Goal: Task Accomplishment & Management: Use online tool/utility

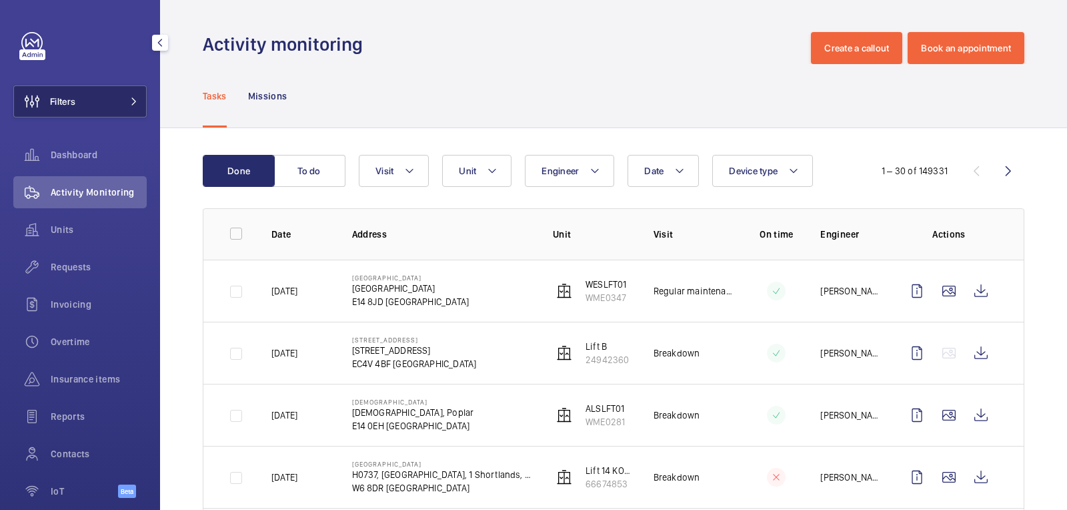
click at [95, 102] on button "Filters" at bounding box center [79, 101] width 133 height 32
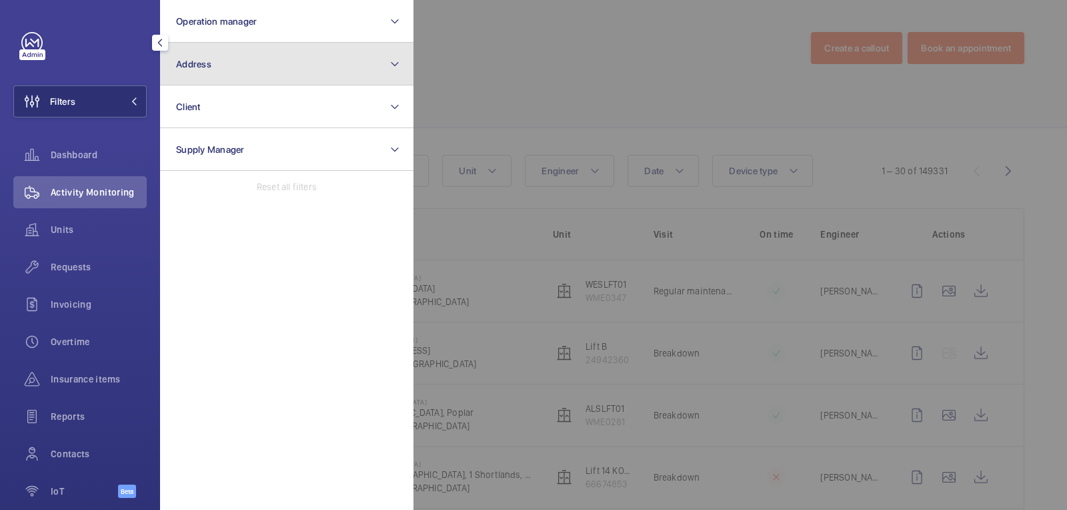
click at [199, 82] on button "Address" at bounding box center [286, 64] width 253 height 43
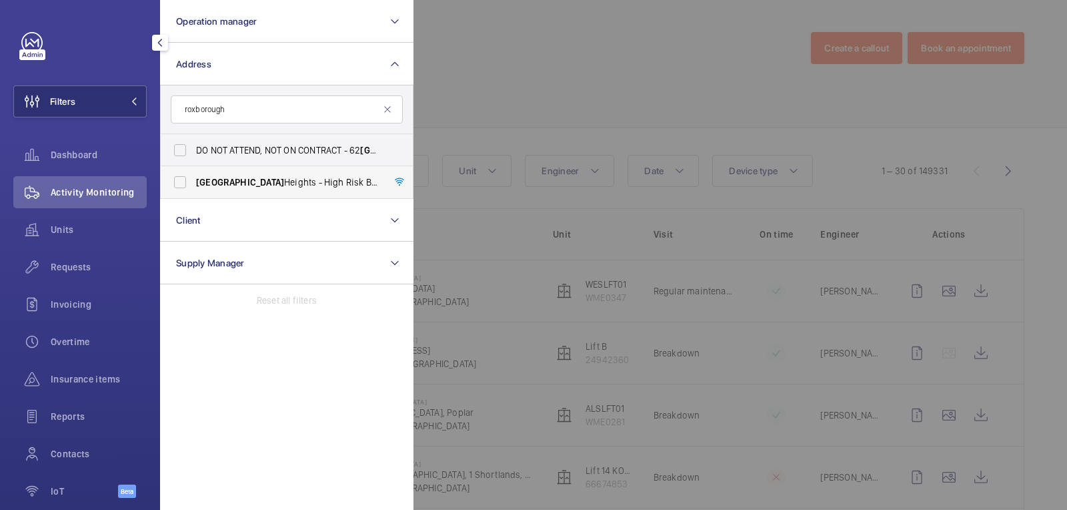
type input "roxborough"
click at [272, 184] on span "[GEOGRAPHIC_DATA] - High [STREET_ADDRESS]" at bounding box center [287, 181] width 183 height 13
click at [193, 184] on input "[GEOGRAPHIC_DATA] - High [STREET_ADDRESS]" at bounding box center [180, 182] width 27 height 27
checkbox input "true"
click at [538, 63] on div at bounding box center [947, 255] width 1067 height 510
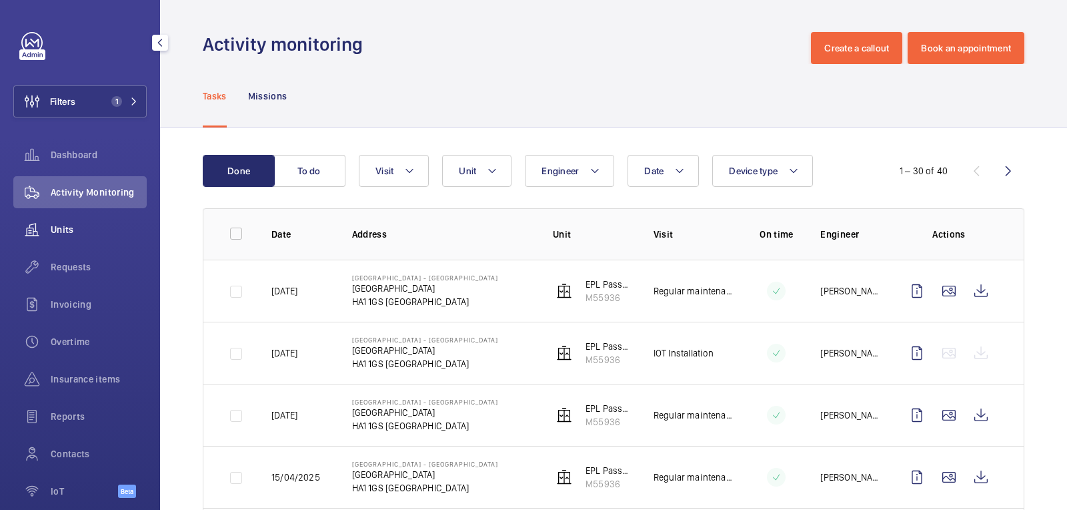
click at [54, 243] on div "Units" at bounding box center [79, 229] width 133 height 32
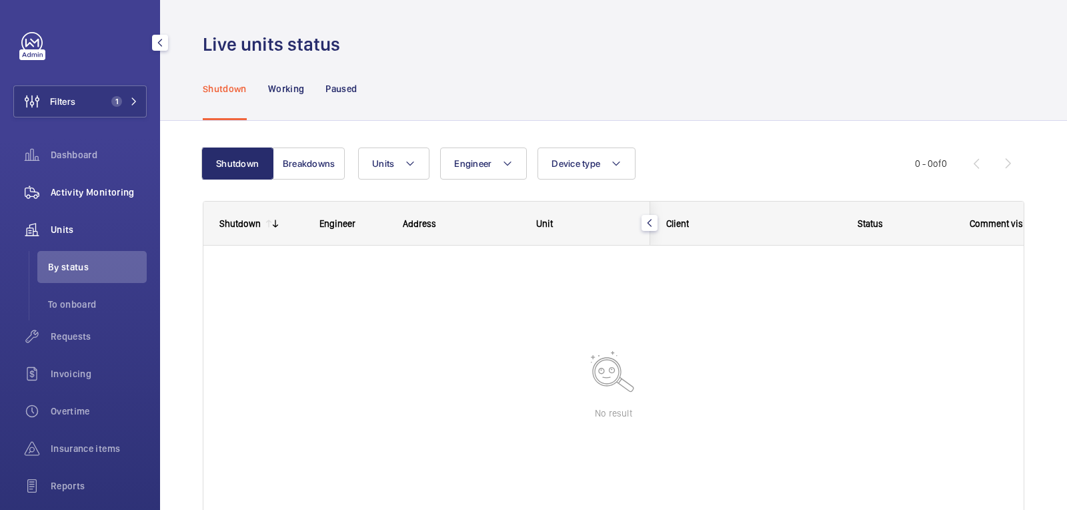
click at [70, 188] on span "Activity Monitoring" at bounding box center [99, 191] width 96 height 13
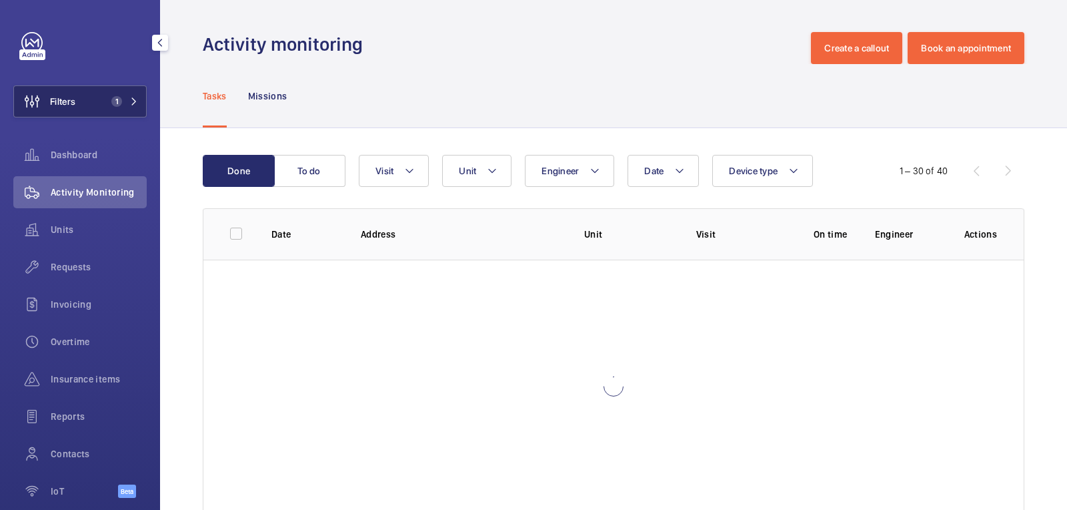
click at [102, 105] on button "Filters 1" at bounding box center [79, 101] width 133 height 32
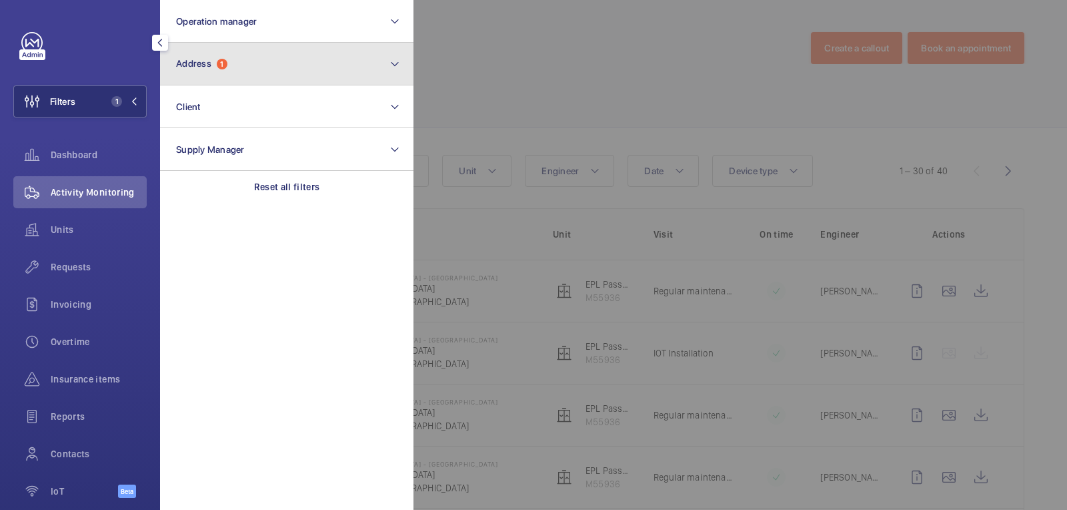
click at [215, 72] on button "Address 1" at bounding box center [286, 64] width 253 height 43
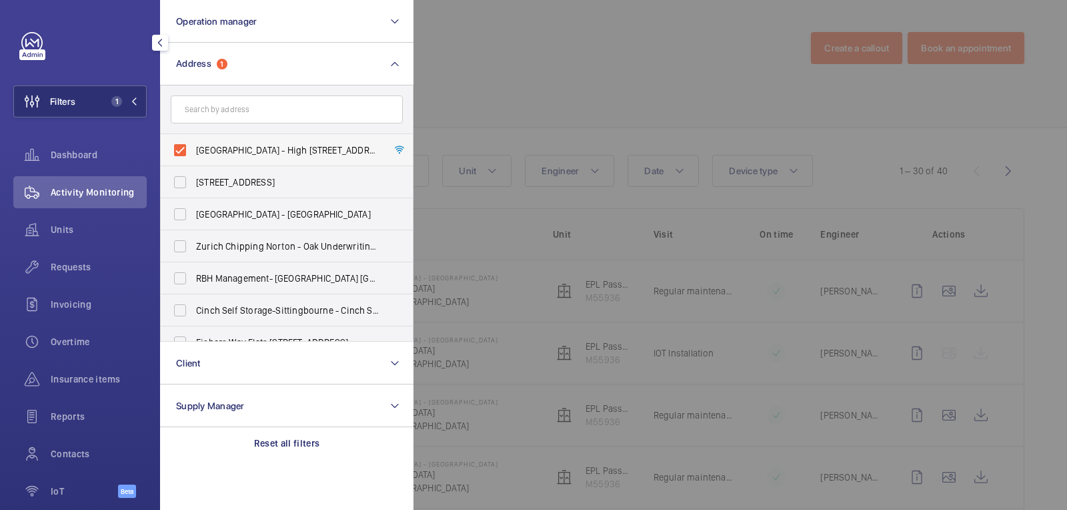
click at [234, 150] on span "[GEOGRAPHIC_DATA] - High [STREET_ADDRESS]" at bounding box center [287, 149] width 183 height 13
click at [193, 150] on input "[GEOGRAPHIC_DATA] - High [STREET_ADDRESS]" at bounding box center [180, 150] width 27 height 27
checkbox input "false"
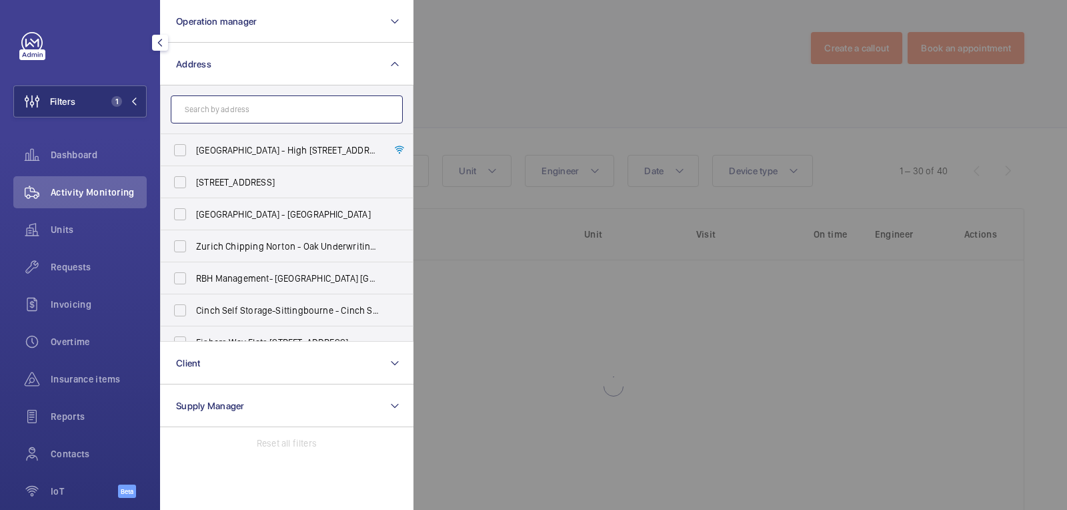
click at [239, 107] on input "text" at bounding box center [287, 109] width 232 height 28
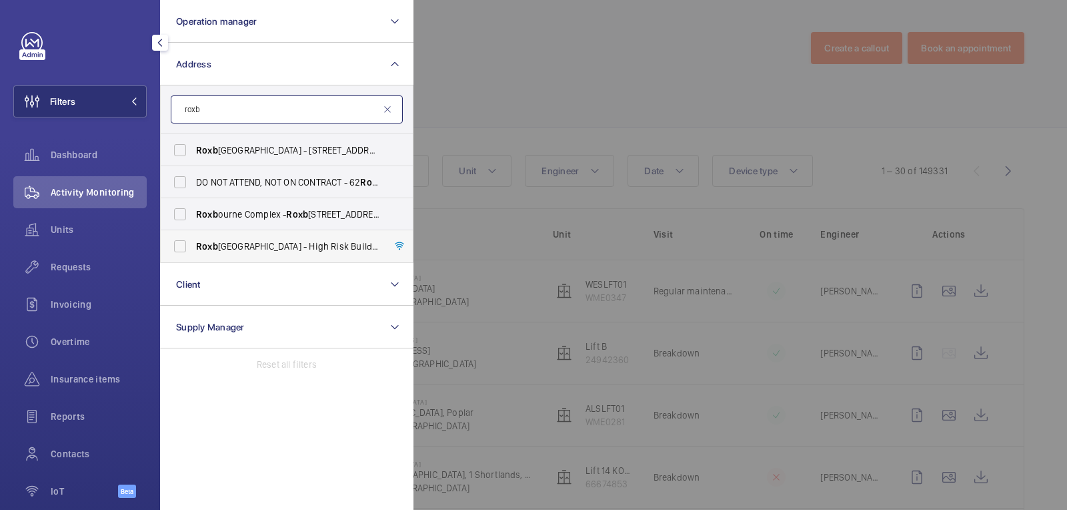
type input "roxb"
click at [259, 247] on span "Roxb [GEOGRAPHIC_DATA] - High [STREET_ADDRESS]" at bounding box center [287, 245] width 183 height 13
click at [193, 247] on input "Roxb [GEOGRAPHIC_DATA] - High [STREET_ADDRESS]" at bounding box center [180, 246] width 27 height 27
checkbox input "true"
click at [266, 186] on span "DO NOT ATTEND, NOT ON CONTRACT - 62 Roxb [GEOGRAPHIC_DATA] - [STREET_ADDRESS]" at bounding box center [287, 181] width 183 height 13
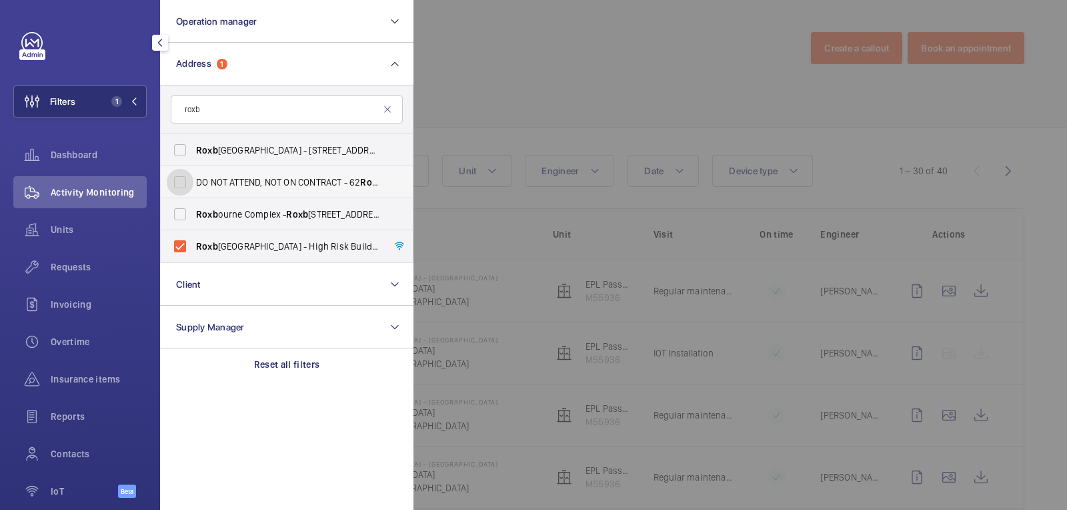
click at [193, 186] on input "DO NOT ATTEND, NOT ON CONTRACT - 62 Roxb [GEOGRAPHIC_DATA] - [STREET_ADDRESS]" at bounding box center [180, 182] width 27 height 27
checkbox input "true"
click at [508, 73] on div at bounding box center [947, 255] width 1067 height 510
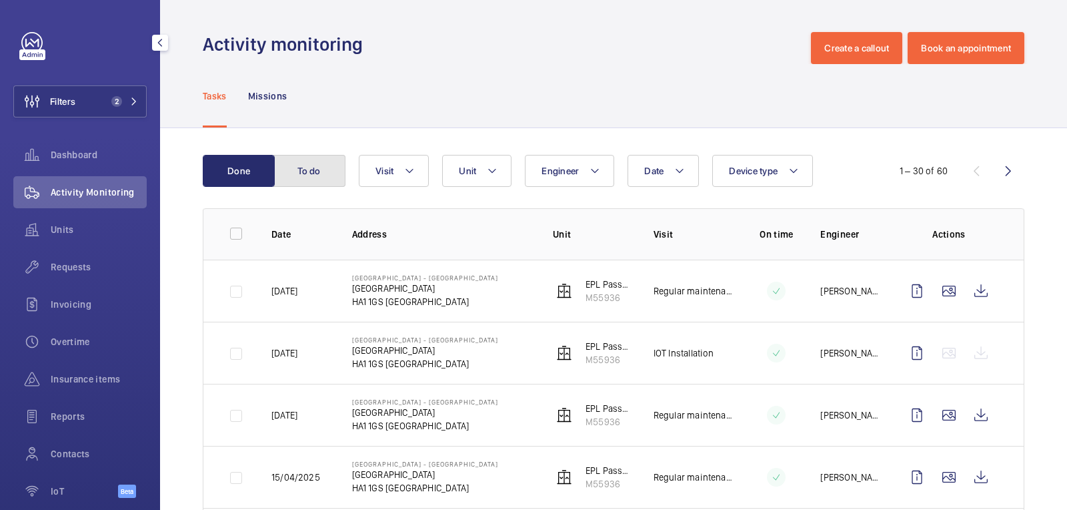
click at [301, 167] on button "To do" at bounding box center [309, 171] width 72 height 32
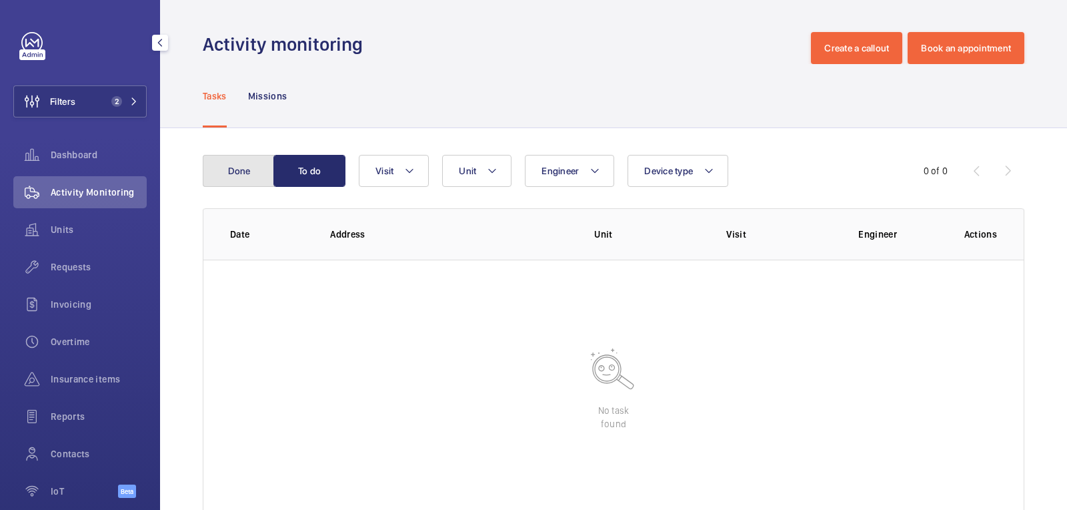
click at [239, 174] on button "Done" at bounding box center [239, 171] width 72 height 32
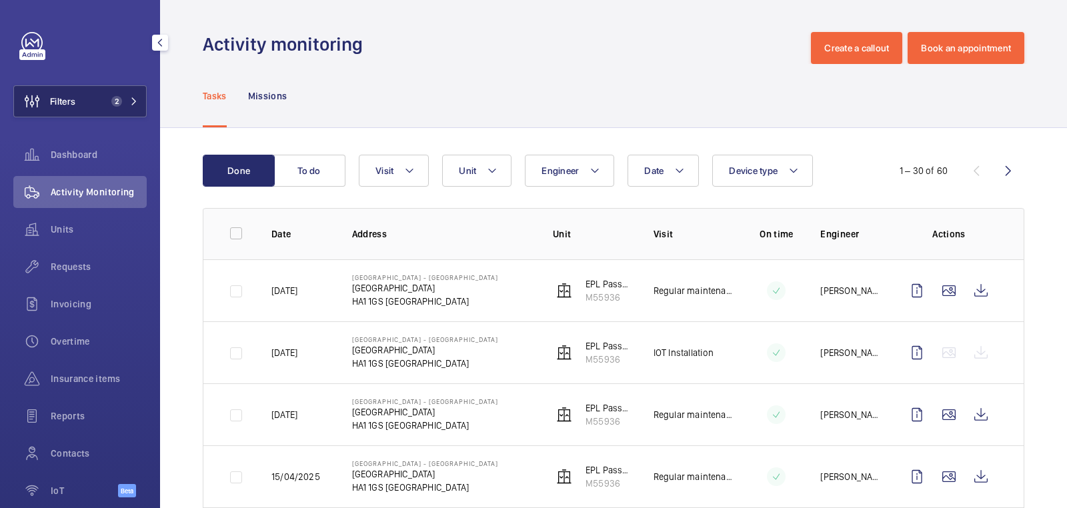
click at [121, 106] on button "Filters 2" at bounding box center [79, 101] width 133 height 32
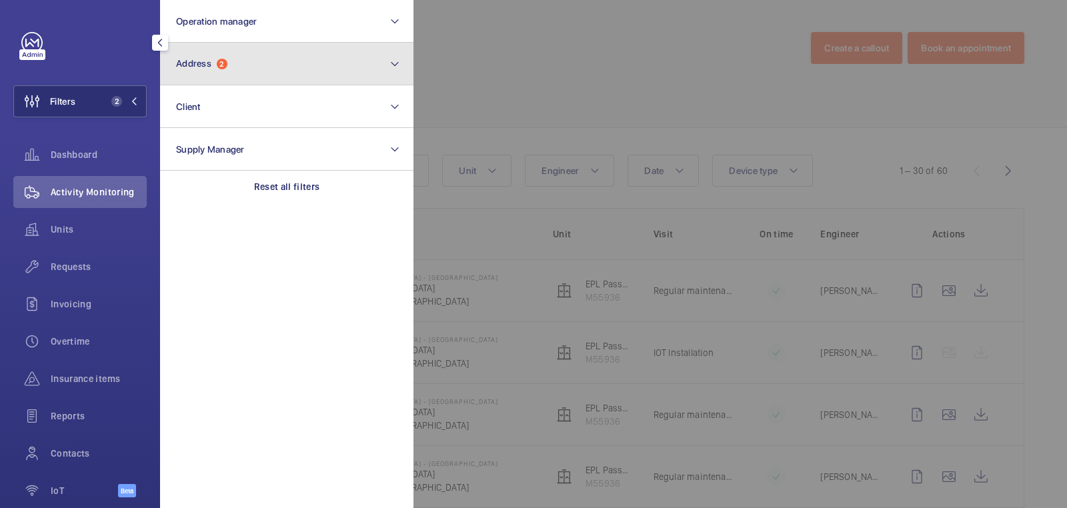
click at [204, 77] on button "Address 2" at bounding box center [286, 64] width 253 height 43
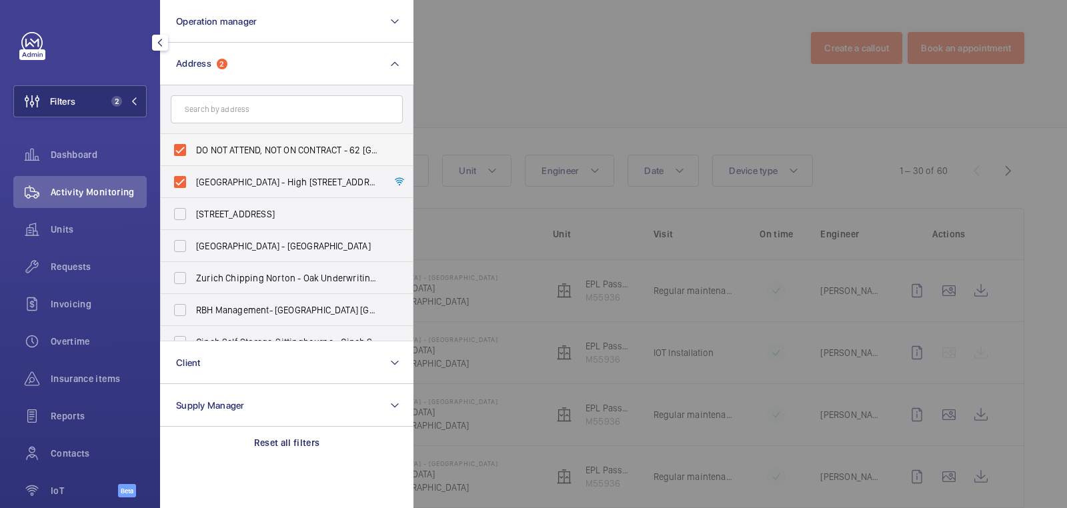
click at [218, 146] on span "DO NOT ATTEND, NOT ON CONTRACT - 62 [GEOGRAPHIC_DATA] - [STREET_ADDRESS]" at bounding box center [287, 149] width 183 height 13
click at [193, 146] on input "DO NOT ATTEND, NOT ON CONTRACT - 62 [GEOGRAPHIC_DATA] - [STREET_ADDRESS]" at bounding box center [180, 150] width 27 height 27
checkbox input "false"
click at [217, 183] on span "[GEOGRAPHIC_DATA] - High [STREET_ADDRESS]" at bounding box center [287, 181] width 183 height 13
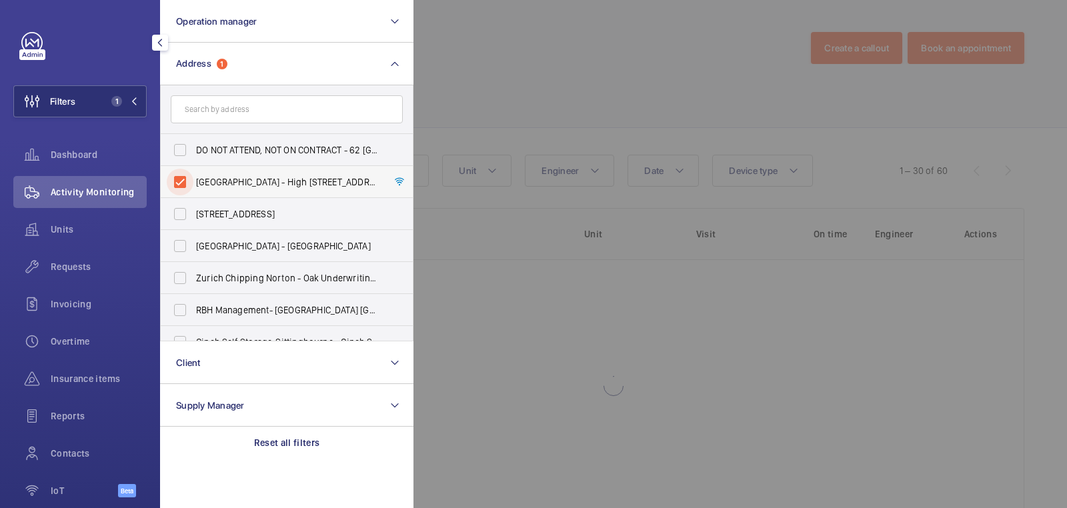
click at [193, 183] on input "[GEOGRAPHIC_DATA] - High [STREET_ADDRESS]" at bounding box center [180, 182] width 27 height 27
checkbox input "false"
click at [227, 113] on input "text" at bounding box center [287, 109] width 232 height 28
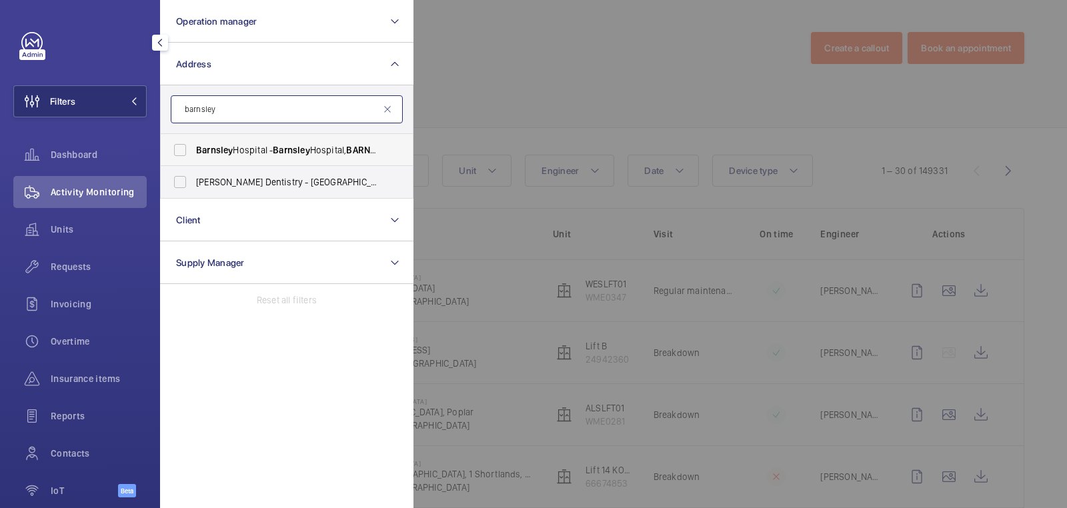
type input "barnsley"
click at [255, 151] on span "[GEOGRAPHIC_DATA] - [GEOGRAPHIC_DATA], [GEOGRAPHIC_DATA]" at bounding box center [287, 149] width 183 height 13
click at [193, 151] on input "[GEOGRAPHIC_DATA] - [GEOGRAPHIC_DATA], [GEOGRAPHIC_DATA]" at bounding box center [180, 150] width 27 height 27
checkbox input "true"
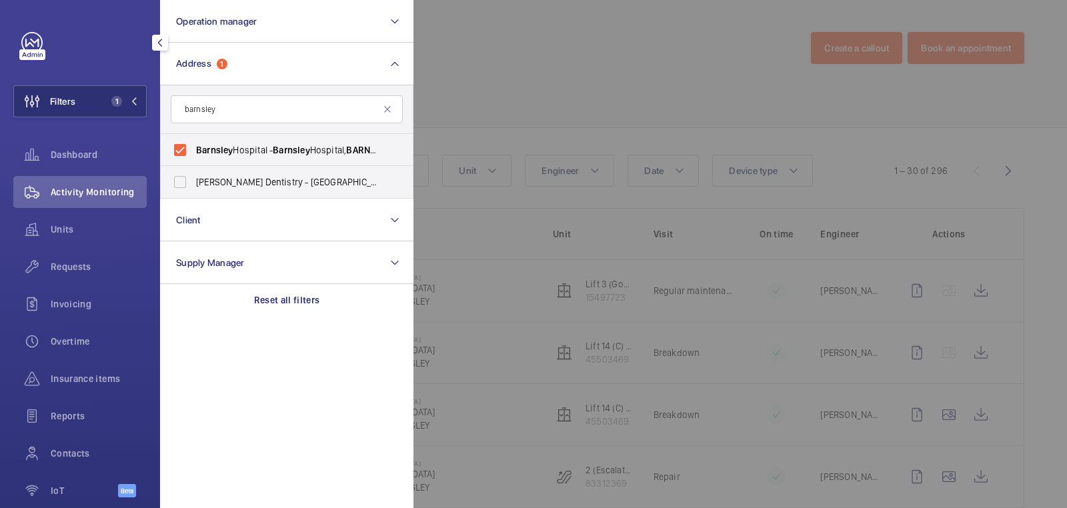
click at [464, 97] on div at bounding box center [947, 254] width 1067 height 508
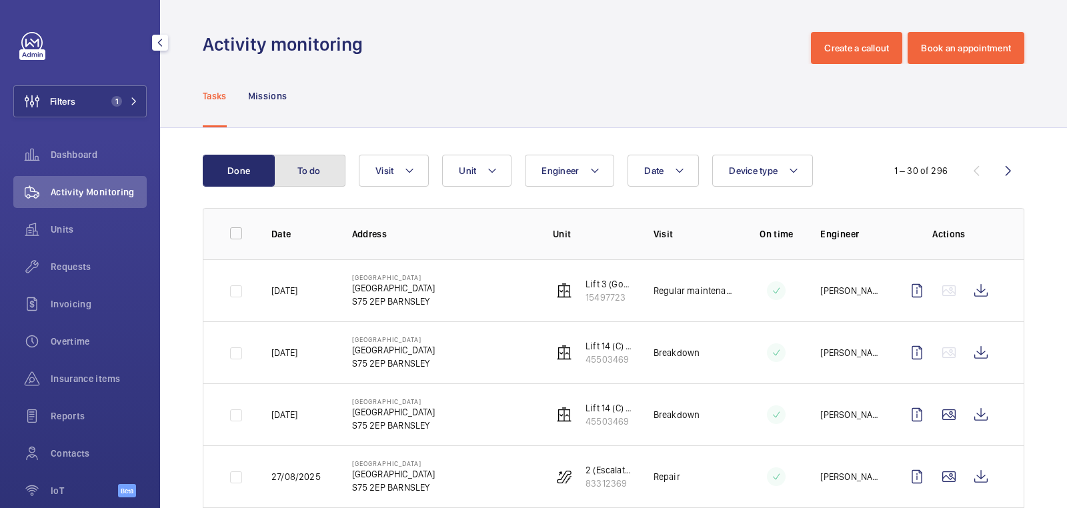
click at [315, 169] on button "To do" at bounding box center [309, 171] width 72 height 32
